Goal: Obtain resource: Download file/media

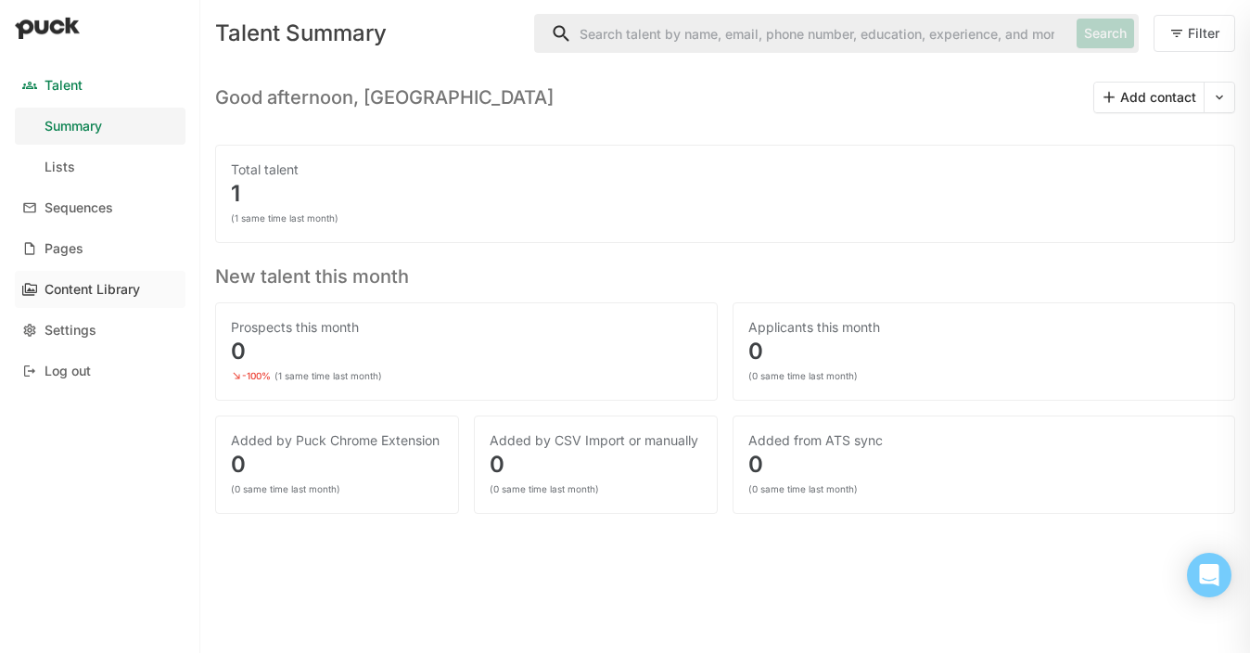
click at [127, 279] on link "Content Library" at bounding box center [100, 289] width 171 height 37
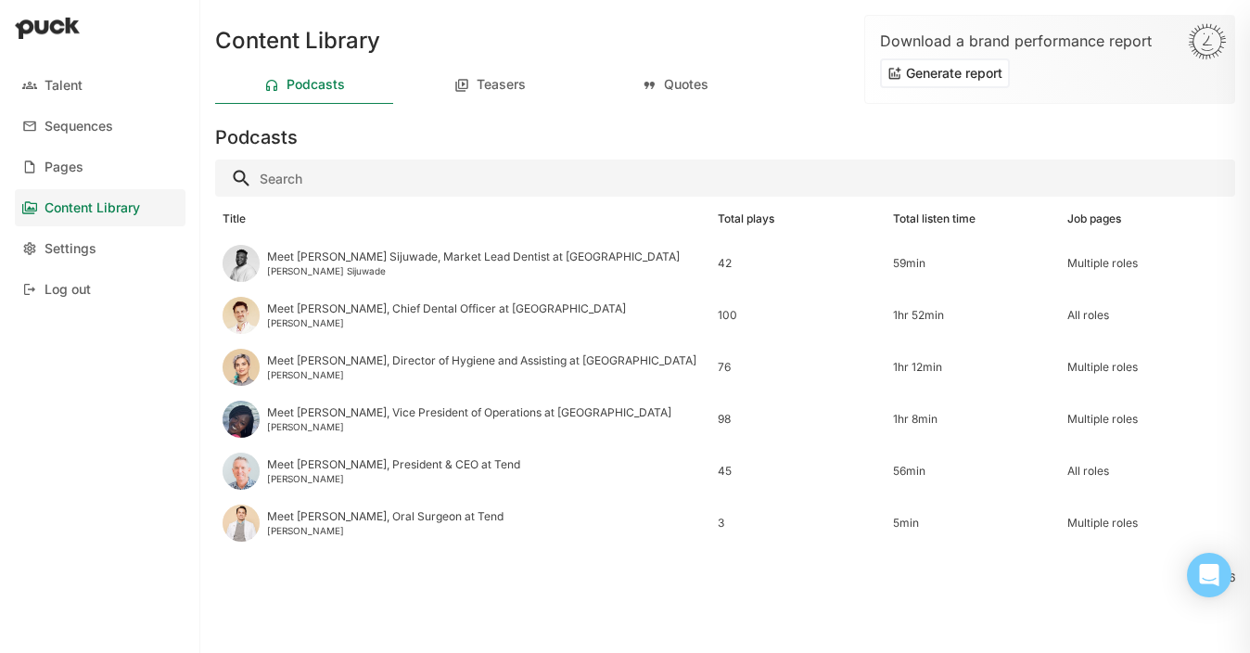
click at [916, 79] on button "Generate report" at bounding box center [945, 73] width 130 height 30
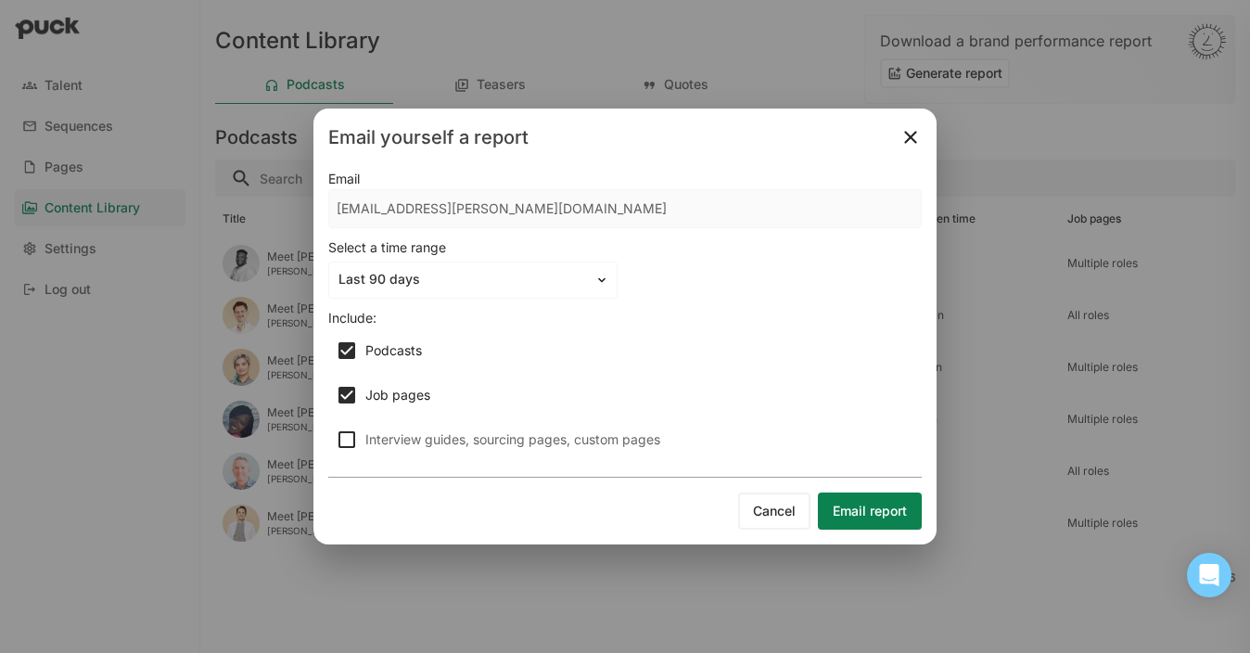
click at [846, 510] on button "Email report" at bounding box center [870, 510] width 104 height 37
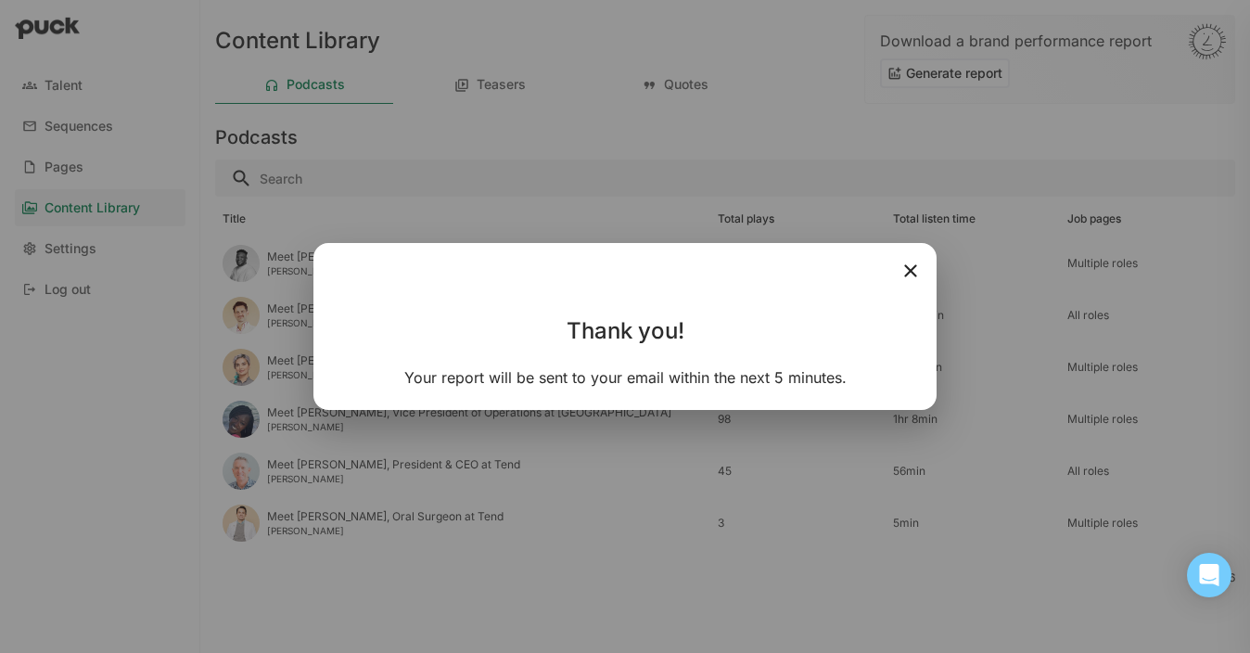
click at [917, 269] on img at bounding box center [910, 271] width 22 height 22
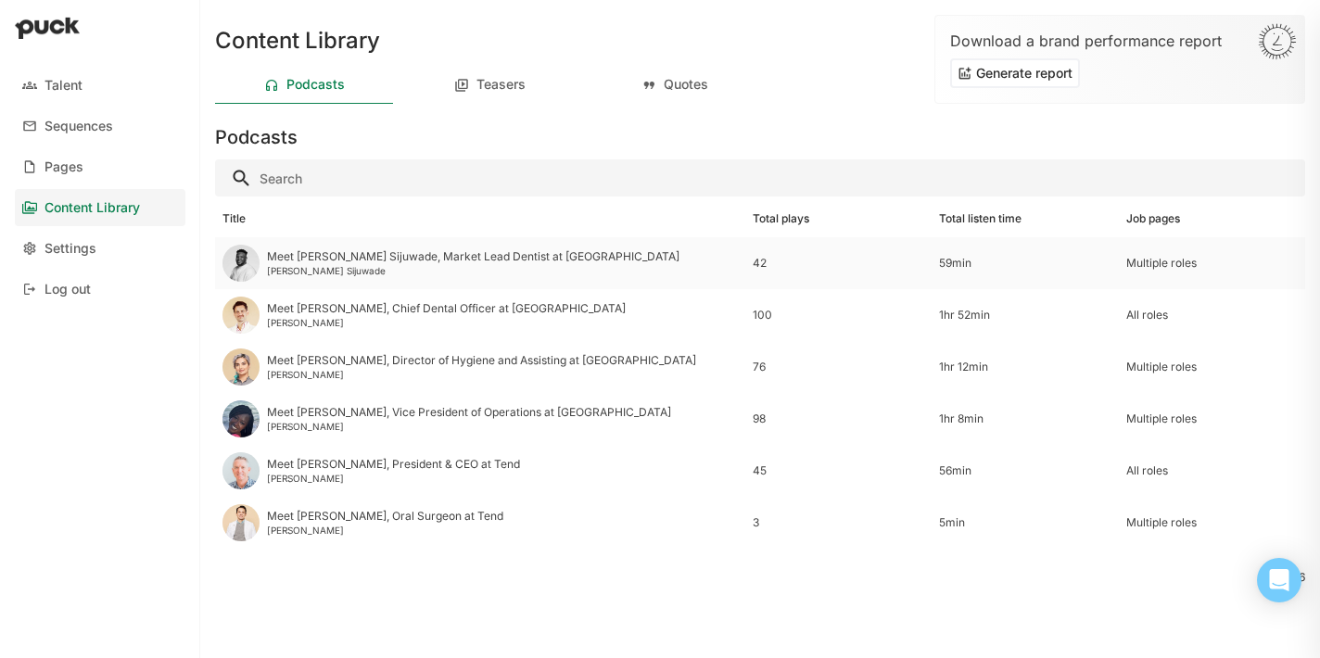
click at [690, 264] on div "Meet Dr. Adetunji Sijuwade, Market Lead Dentist at Tend Dr. Adetunji Sijuwade" at bounding box center [480, 263] width 530 height 52
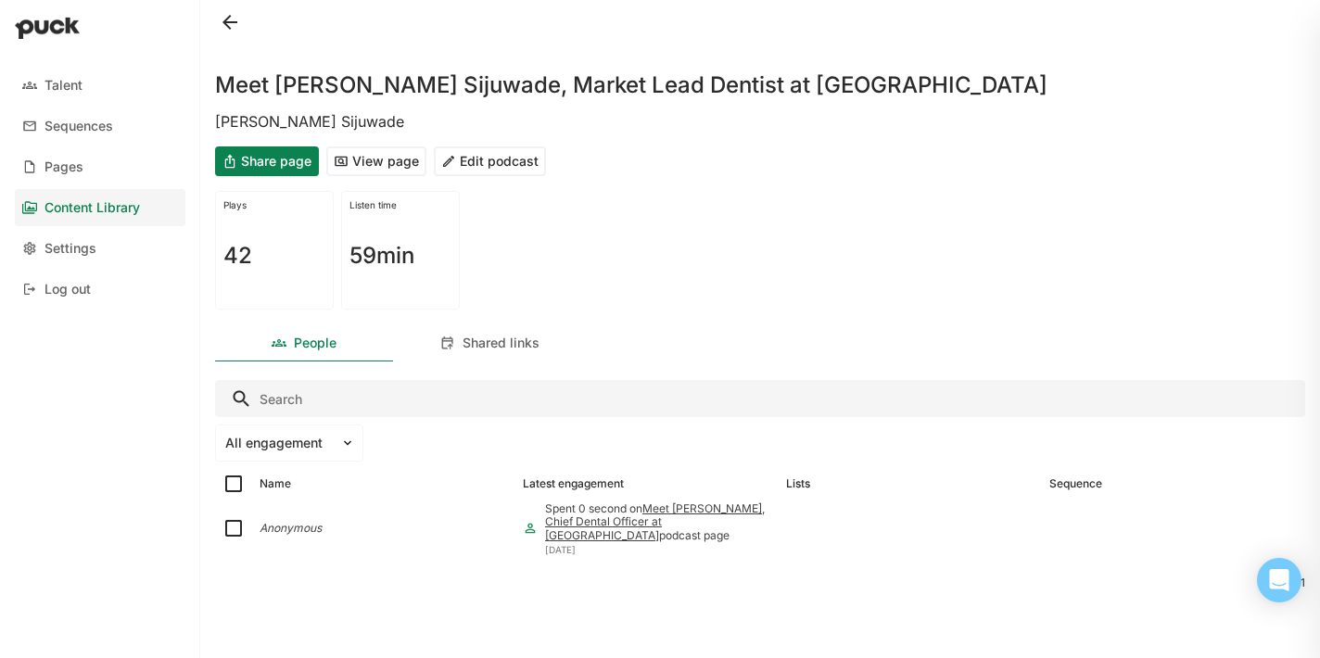
click at [124, 202] on div "Content Library" at bounding box center [91, 208] width 95 height 16
